Goal: Transaction & Acquisition: Purchase product/service

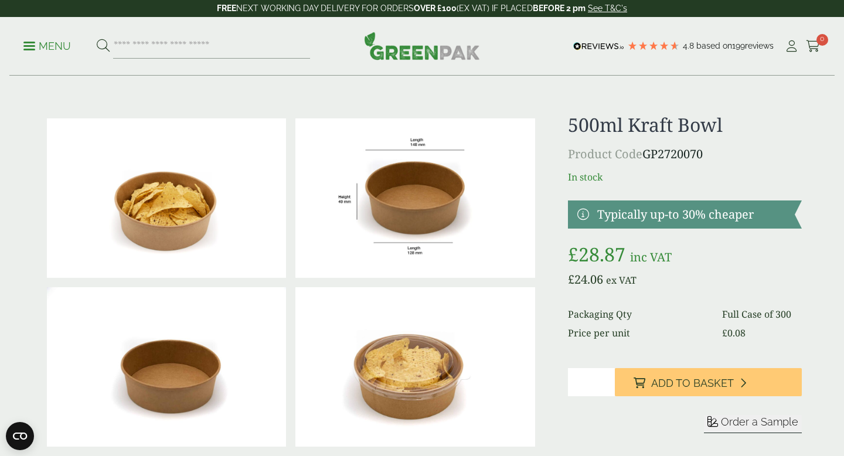
click at [36, 43] on p "Menu" at bounding box center [46, 46] width 47 height 14
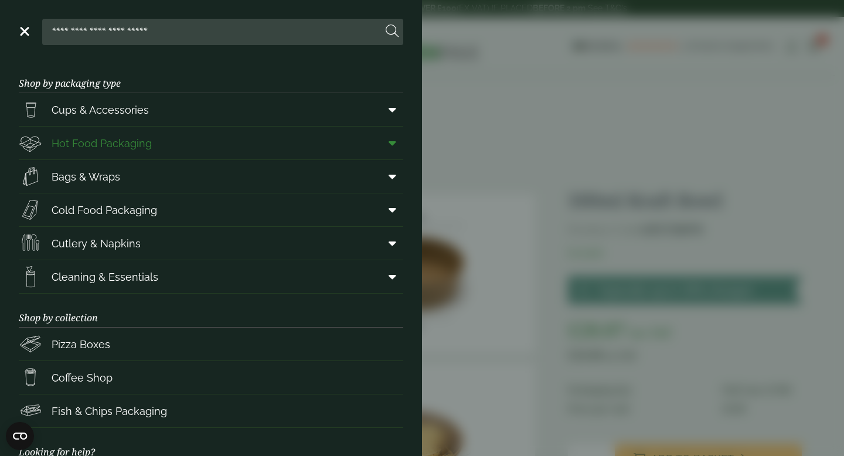
click at [392, 143] on icon at bounding box center [392, 143] width 8 height 12
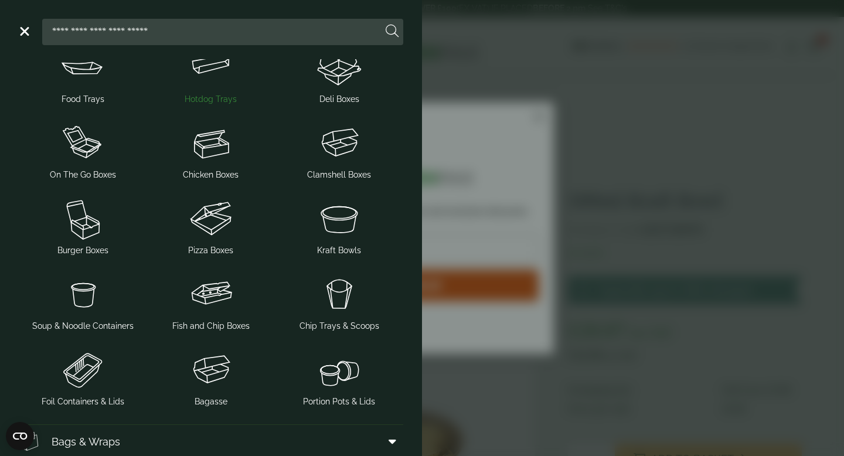
scroll to position [125, 0]
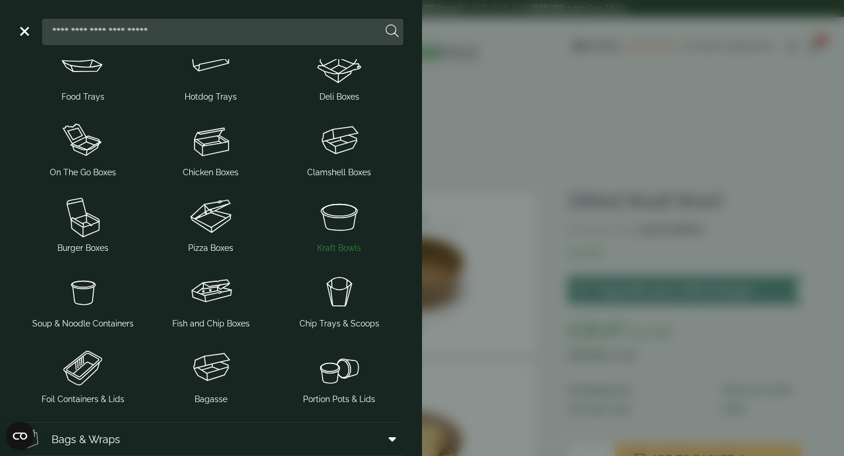
click at [347, 219] on img at bounding box center [338, 216] width 119 height 47
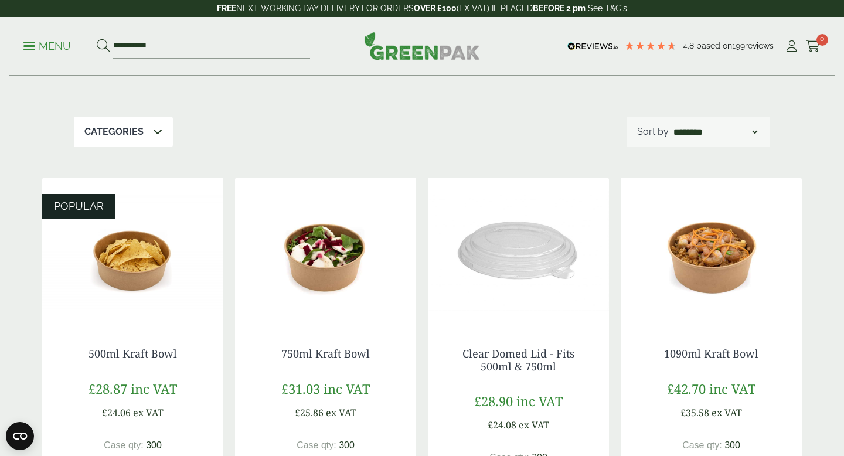
scroll to position [133, 0]
click at [326, 269] on img at bounding box center [325, 251] width 181 height 146
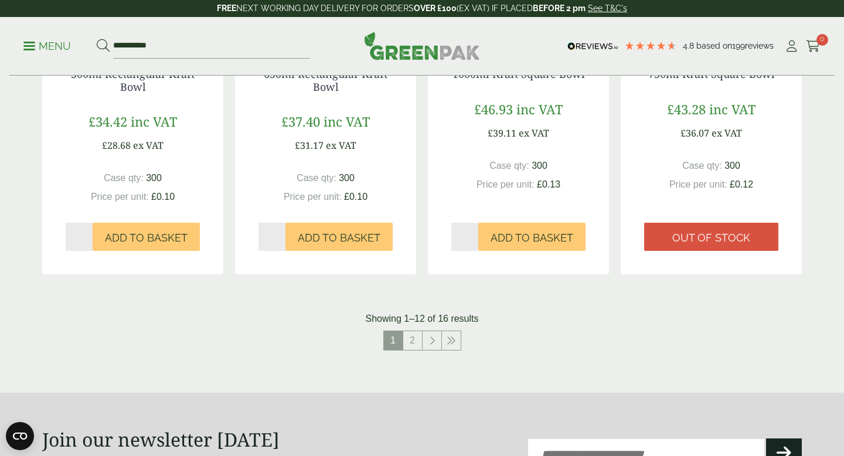
scroll to position [1192, 0]
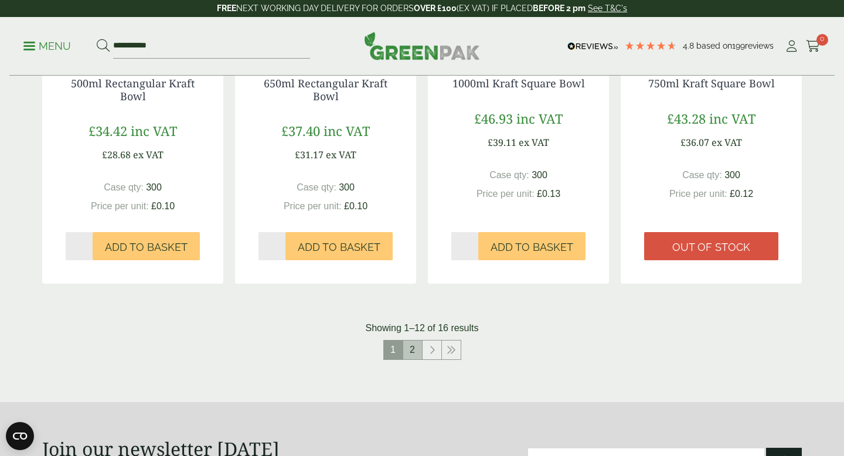
click at [412, 343] on link "2" at bounding box center [412, 349] width 19 height 19
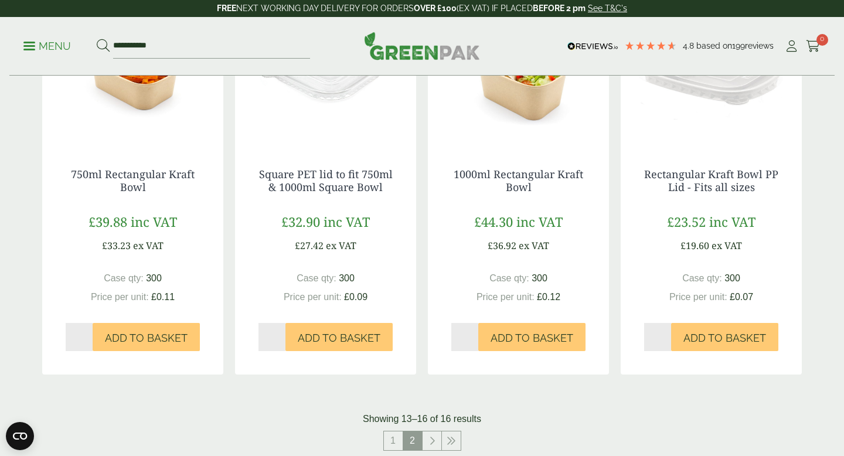
scroll to position [442, 0]
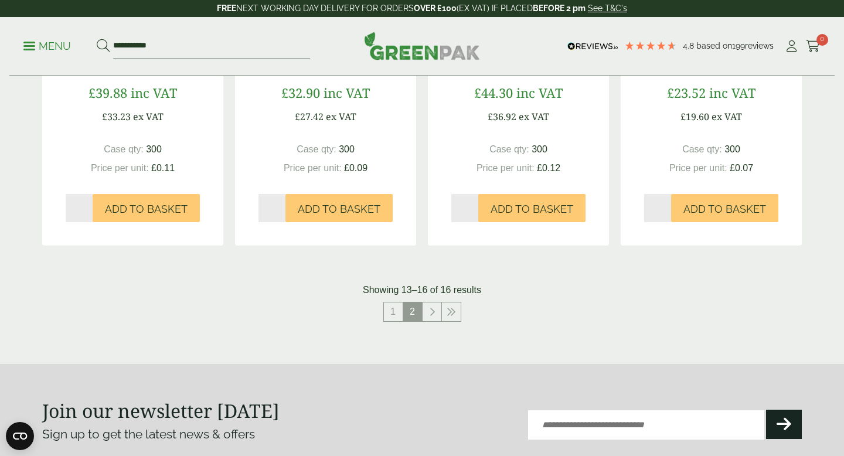
scroll to position [829, 0]
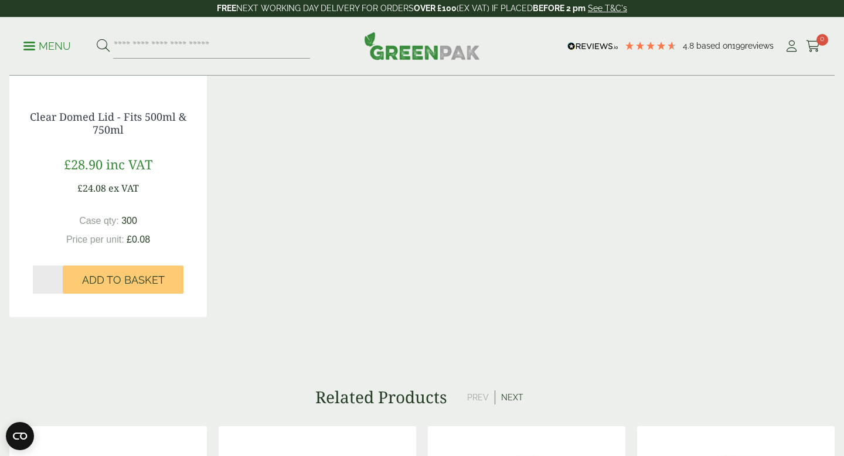
scroll to position [1205, 0]
